Goal: Information Seeking & Learning: Learn about a topic

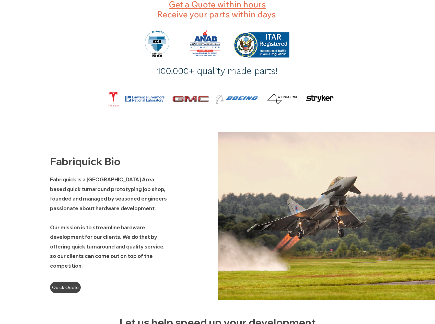
scroll to position [170, 0]
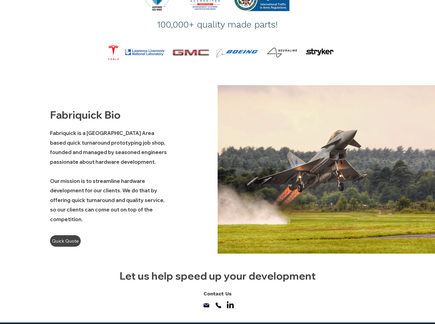
drag, startPoint x: 154, startPoint y: 163, endPoint x: 49, endPoint y: 133, distance: 108.3
click at [49, 133] on div "Fabriquick Bio Fabriquick is a [GEOGRAPHIC_DATA] Area based quick turnaround pr…" at bounding box center [109, 169] width 218 height 169
click at [94, 147] on p "Fabriquick is a [GEOGRAPHIC_DATA] Area based quick turnaround prototyping job s…" at bounding box center [108, 147] width 117 height 38
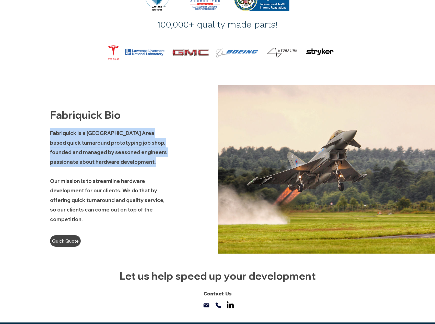
click at [94, 147] on p "Fabriquick is a [GEOGRAPHIC_DATA] Area based quick turnaround prototyping job s…" at bounding box center [108, 147] width 117 height 38
click at [114, 166] on p "Fabriquick is a [GEOGRAPHIC_DATA] Area based quick turnaround prototyping job s…" at bounding box center [108, 147] width 117 height 38
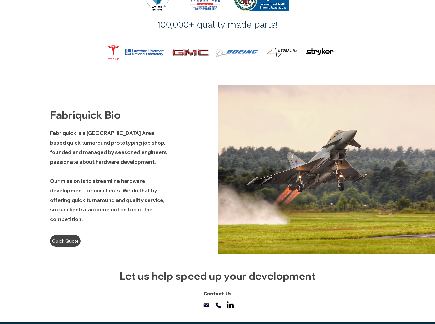
click at [120, 196] on p "Our mission is to streamline hardware development for our clients. We do that b…" at bounding box center [108, 200] width 117 height 48
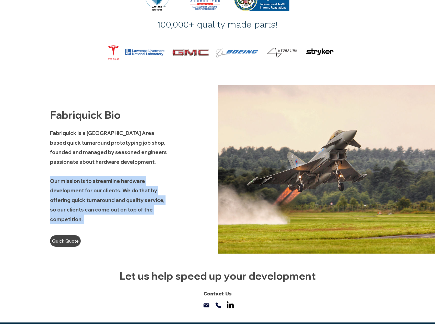
click at [120, 196] on p "Our mission is to streamline hardware development for our clients. We do that b…" at bounding box center [108, 200] width 117 height 48
click at [101, 181] on span "Our mission is to streamline hardware development for our clients. We do that b…" at bounding box center [107, 200] width 114 height 45
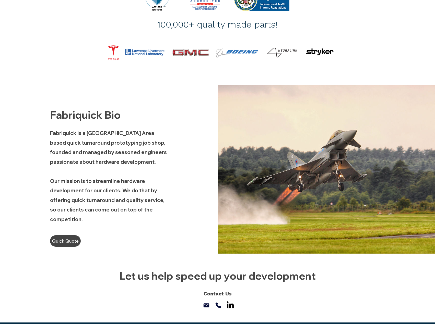
drag, startPoint x: 97, startPoint y: 227, endPoint x: 39, endPoint y: 172, distance: 80.2
click at [39, 172] on div at bounding box center [109, 169] width 218 height 169
click at [89, 194] on p "Our mission is to streamline hardware development for our clients. We do that b…" at bounding box center [108, 200] width 117 height 48
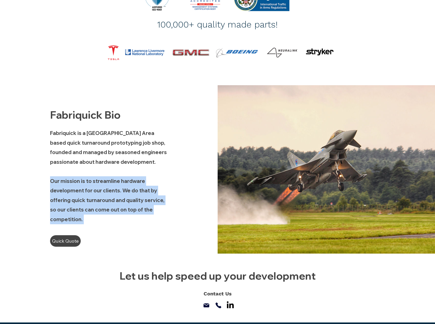
click at [89, 194] on p "Our mission is to streamline hardware development for our clients. We do that b…" at bounding box center [108, 200] width 117 height 48
click at [87, 183] on span "Our mission is to streamline hardware development for our clients. We do that b…" at bounding box center [107, 200] width 114 height 45
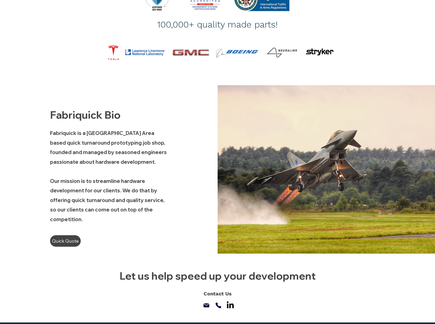
drag, startPoint x: 84, startPoint y: 224, endPoint x: 52, endPoint y: 177, distance: 56.5
click at [52, 177] on p "Our mission is to streamline hardware development for our clients. We do that b…" at bounding box center [108, 200] width 117 height 48
click at [108, 186] on p "Our mission is to streamline hardware development for our clients. We do that b…" at bounding box center [108, 200] width 117 height 48
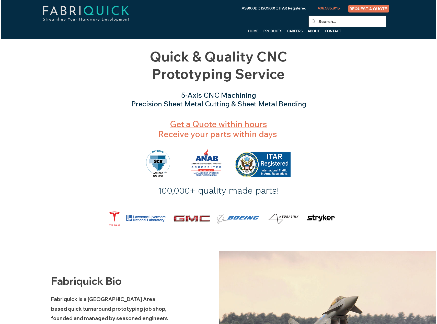
scroll to position [0, 0]
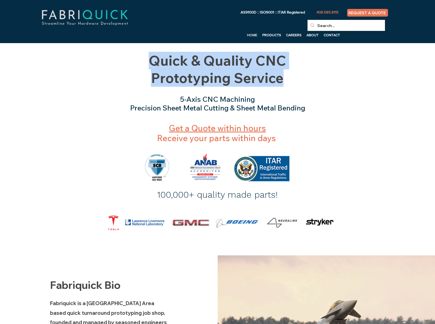
drag, startPoint x: 294, startPoint y: 79, endPoint x: 108, endPoint y: 49, distance: 188.8
click at [108, 49] on section "Quick & Quality CNC Prototyping Service 5-Axis CNC Machining Precision Sheet Me…" at bounding box center [217, 80] width 435 height 75
click at [215, 72] on span "Quick & Quality CNC Prototyping Service" at bounding box center [217, 69] width 137 height 35
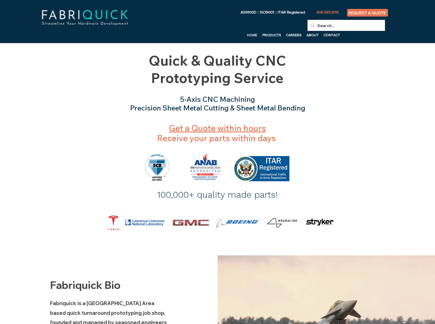
click at [225, 108] on span "5-Axis CNC Machining Precision Sheet Metal Cutting & Sheet Metal Bending" at bounding box center [217, 104] width 175 height 18
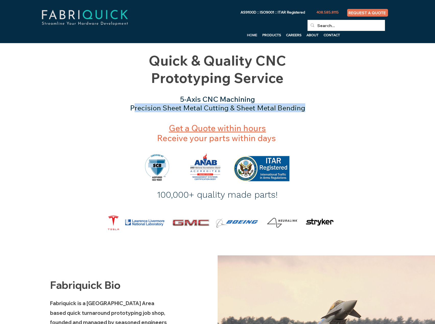
click at [225, 108] on span "5-Axis CNC Machining Precision Sheet Metal Cutting & Sheet Metal Bending" at bounding box center [217, 104] width 175 height 18
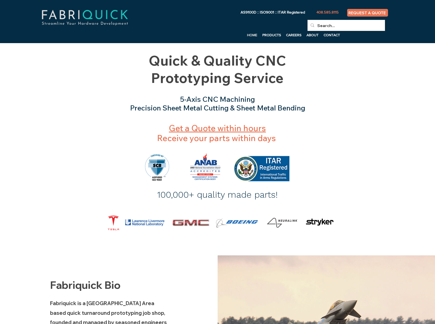
click at [290, 120] on div at bounding box center [217, 181] width 435 height 129
drag, startPoint x: 307, startPoint y: 113, endPoint x: 147, endPoint y: 92, distance: 162.0
click at [147, 92] on div "main content" at bounding box center [217, 80] width 435 height 75
click at [217, 103] on span "5-Axis CNC Machining Precision Sheet Metal Cutting & Sheet Metal Bending" at bounding box center [217, 104] width 175 height 18
